Goal: Task Accomplishment & Management: Use online tool/utility

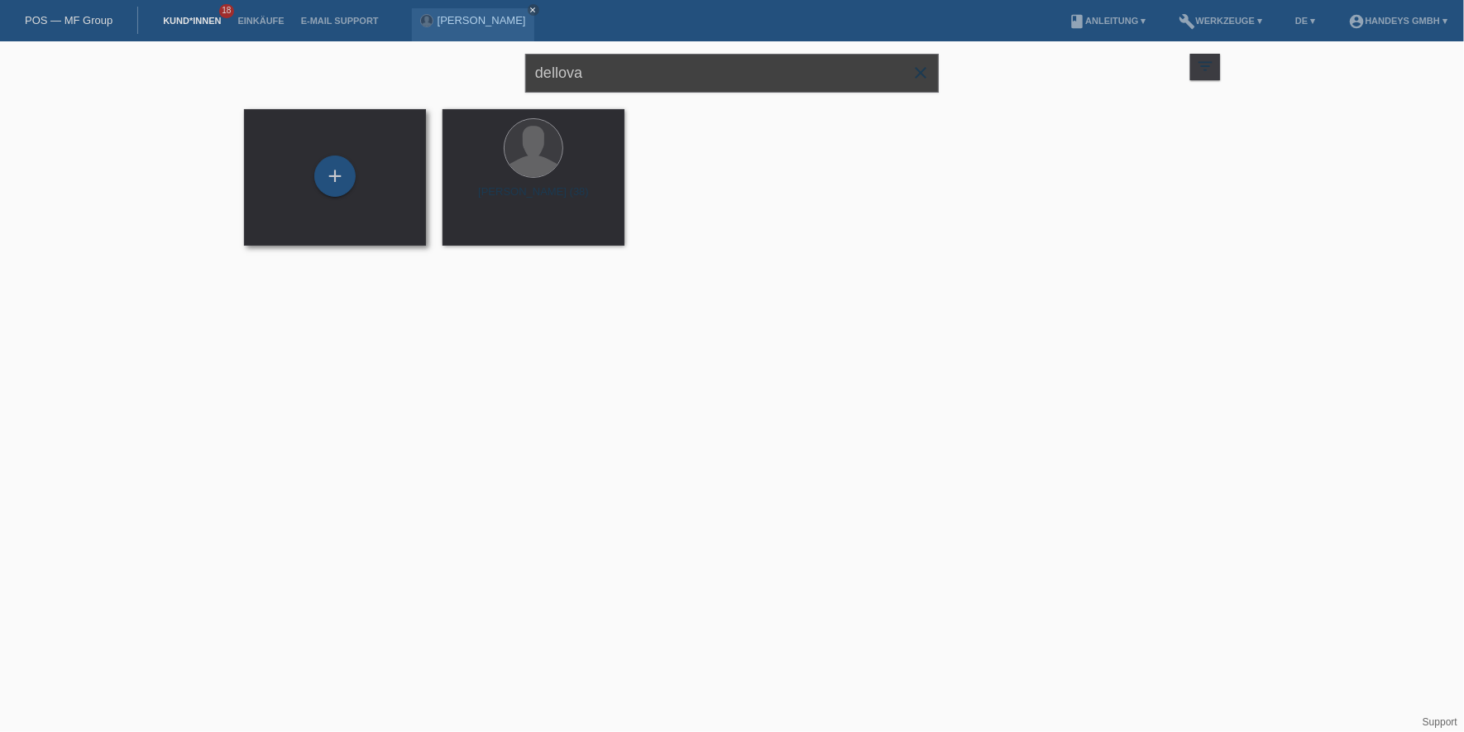
drag, startPoint x: 650, startPoint y: 86, endPoint x: 256, endPoint y: 114, distance: 394.7
click at [259, 106] on div "dellova close filter_list view_module Alle Kund*innen anzeigen star Markierte […" at bounding box center [732, 153] width 1464 height 225
type input "[PERSON_NAME]"
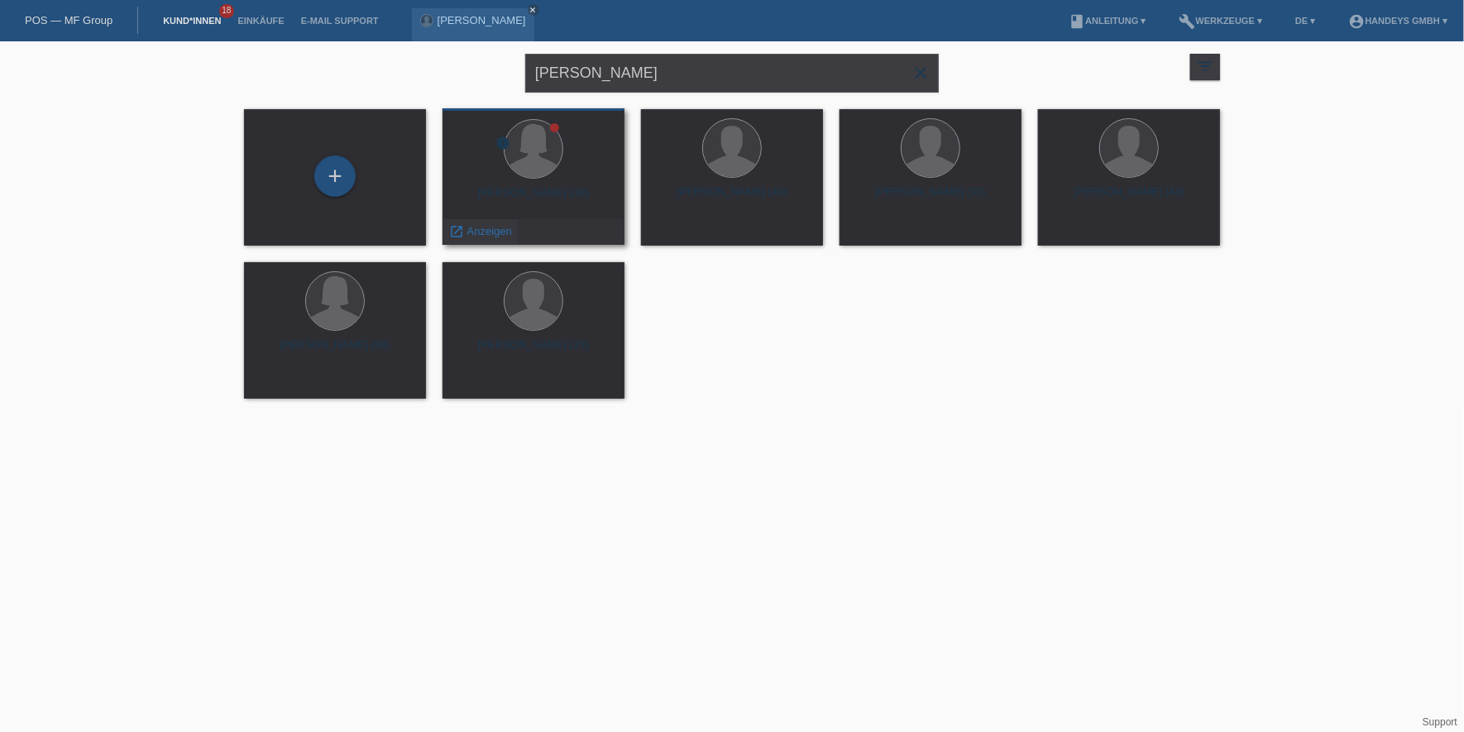
click at [503, 233] on span "Anzeigen" at bounding box center [489, 231] width 45 height 12
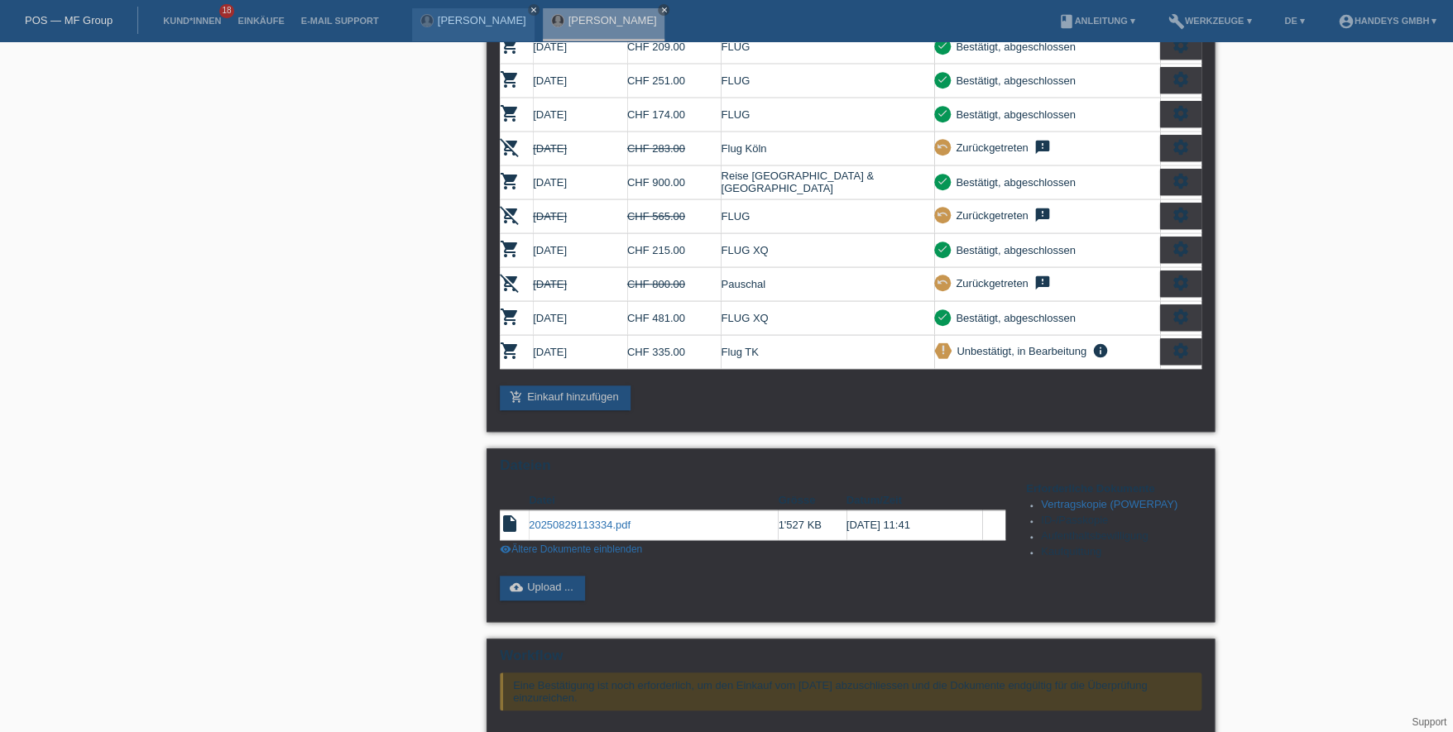
scroll to position [661, 0]
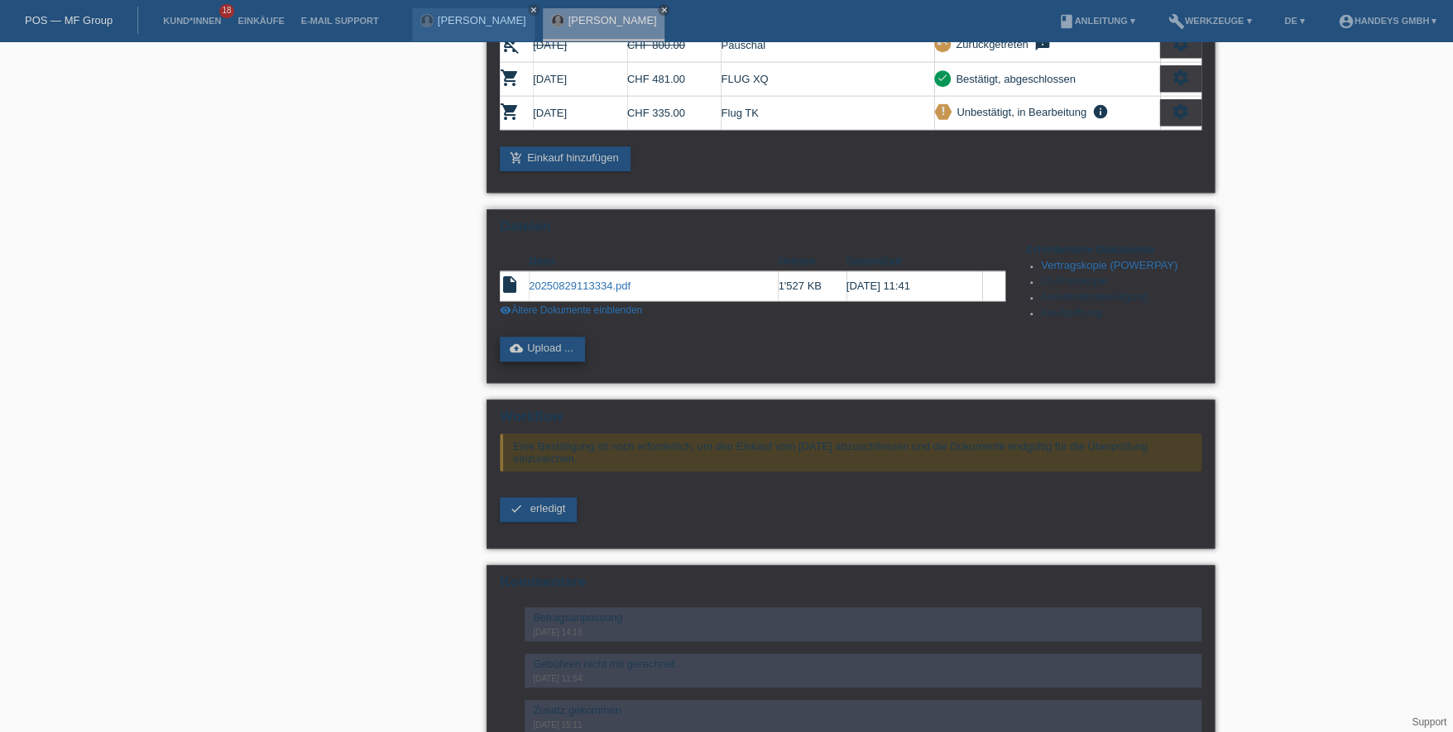
click at [536, 337] on link "cloud_upload Upload ..." at bounding box center [542, 349] width 85 height 25
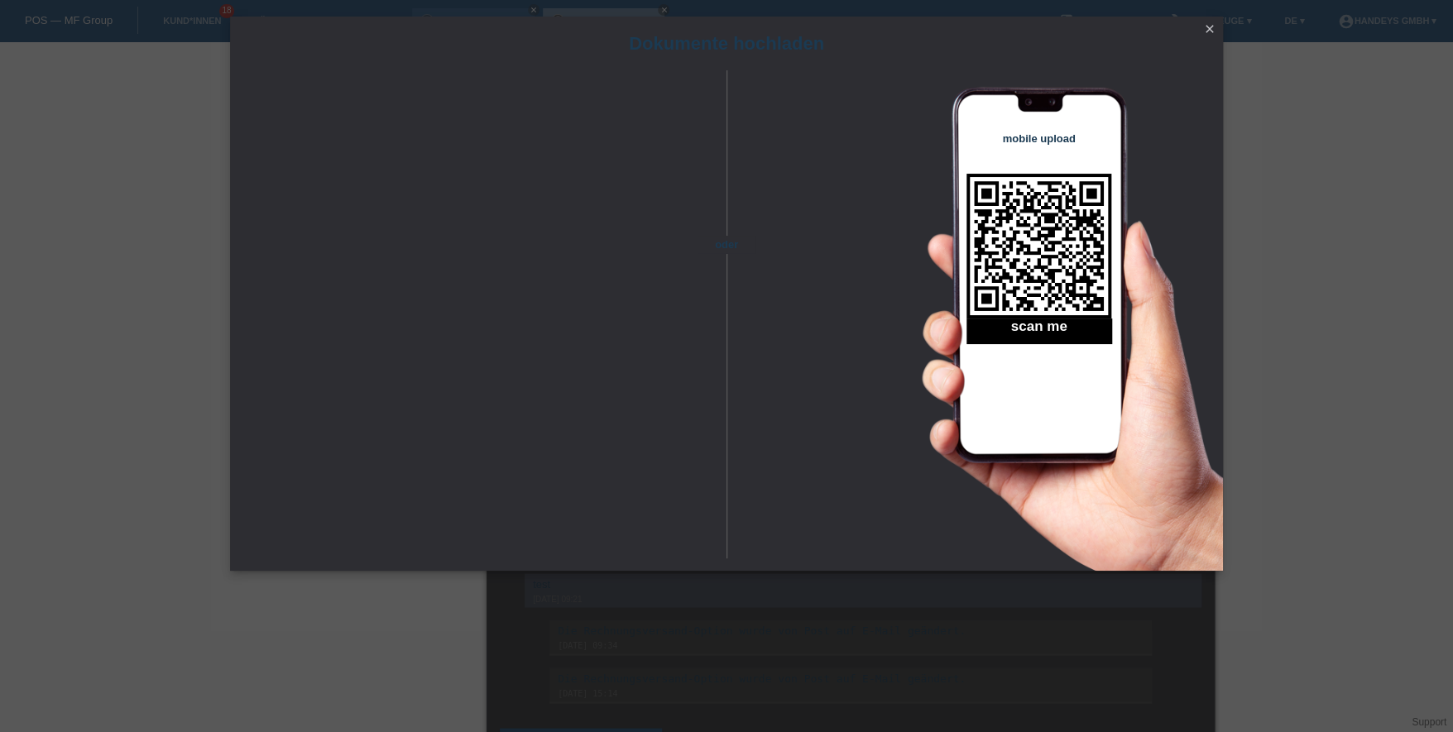
scroll to position [1314, 0]
click at [1208, 31] on icon "close" at bounding box center [1209, 28] width 13 height 13
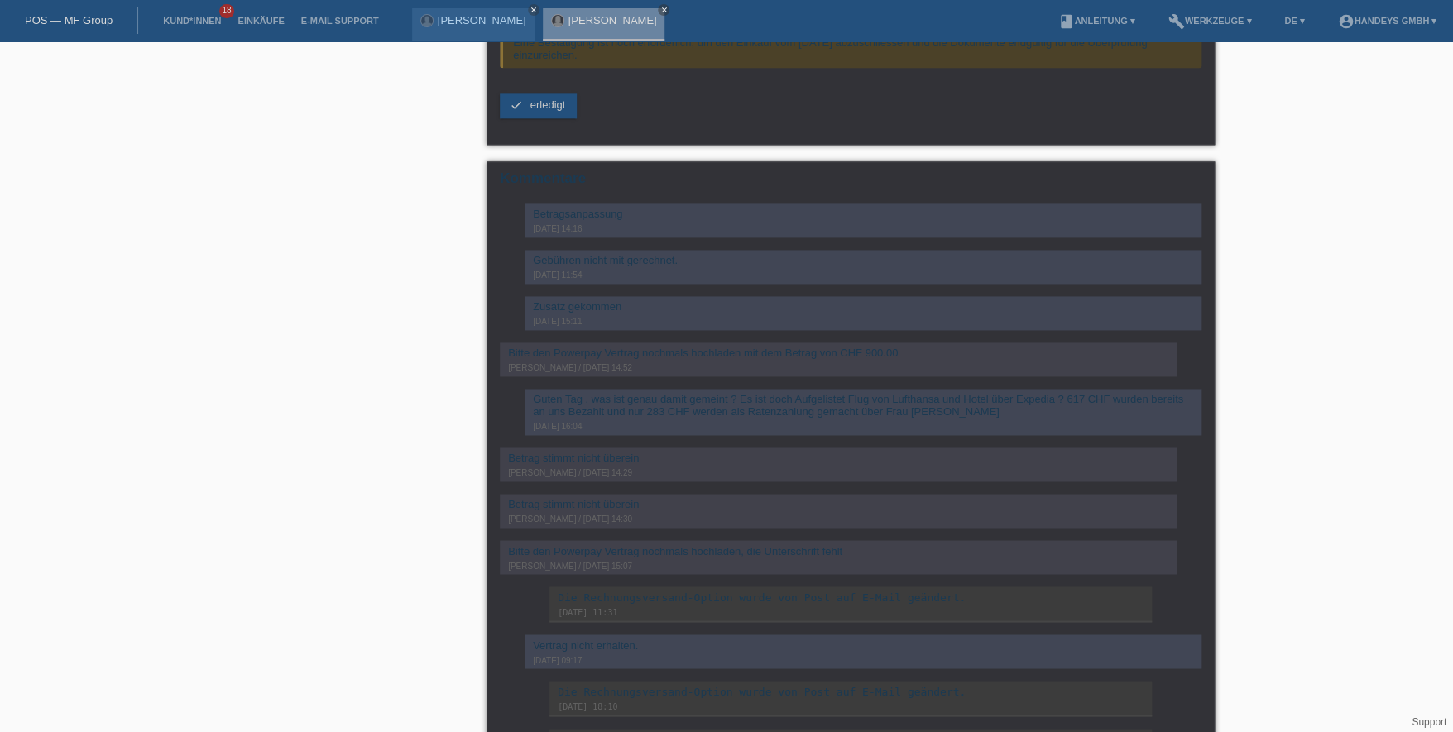
scroll to position [846, 0]
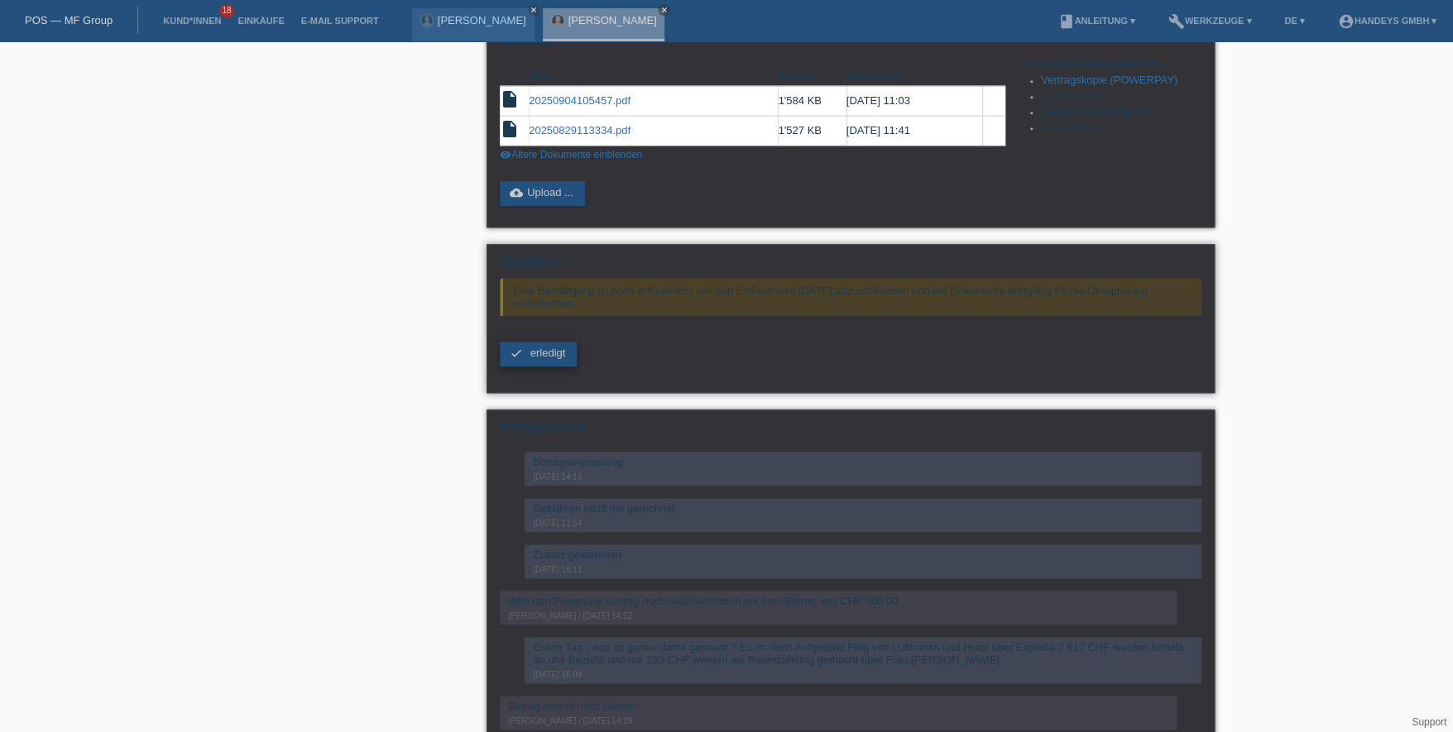
click at [566, 342] on link "check erledigt" at bounding box center [538, 354] width 77 height 25
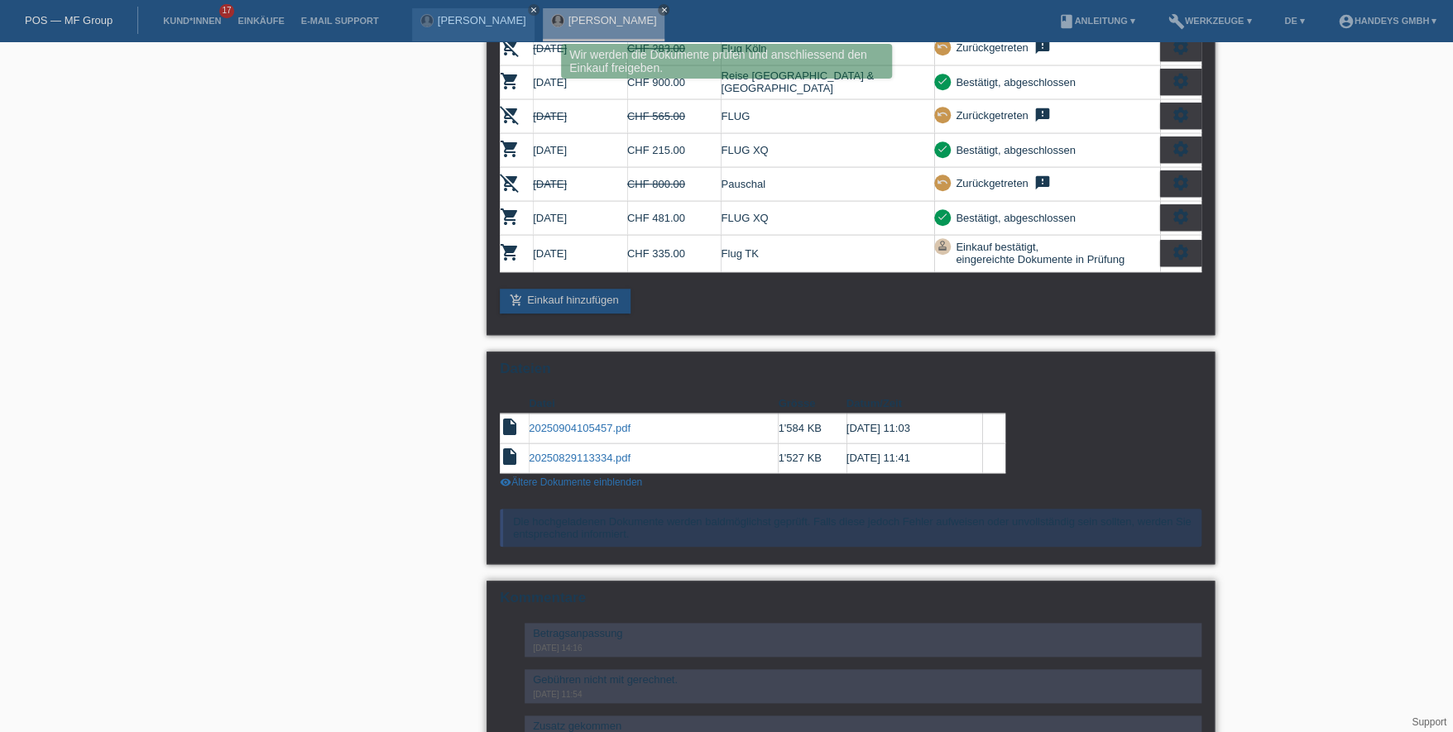
scroll to position [519, 0]
